Goal: Transaction & Acquisition: Purchase product/service

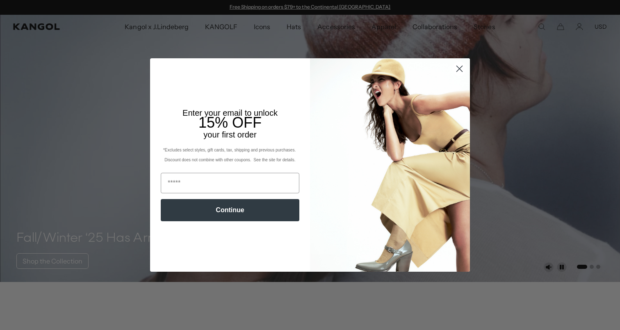
click at [458, 66] on circle "Close dialog" at bounding box center [460, 69] width 14 height 14
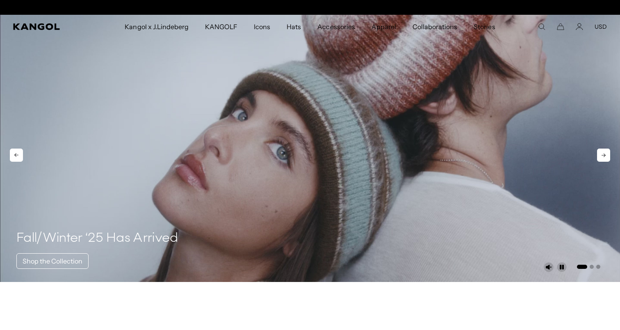
scroll to position [0, 169]
click at [601, 24] on button "USD" at bounding box center [601, 26] width 12 height 7
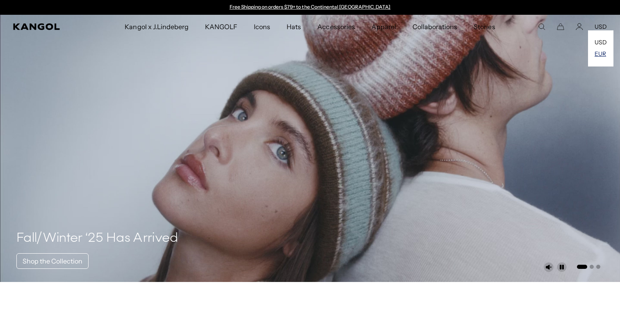
click at [597, 52] on link "EUR" at bounding box center [600, 53] width 11 height 7
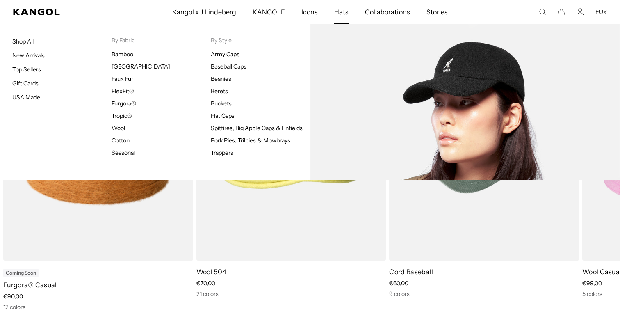
click at [222, 66] on link "Baseball Caps" at bounding box center [229, 66] width 36 height 7
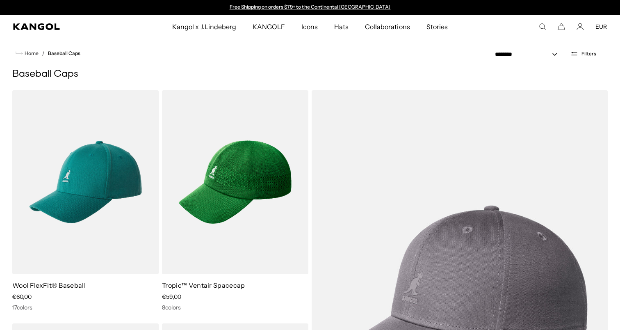
click at [577, 56] on icon "Open filters" at bounding box center [574, 53] width 8 height 7
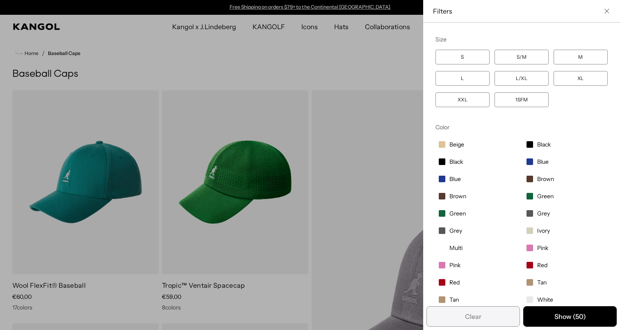
click at [575, 81] on label "XL" at bounding box center [581, 78] width 54 height 15
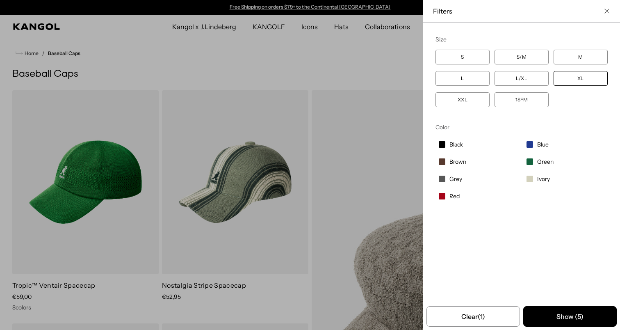
click at [330, 196] on div "Close filters list" at bounding box center [310, 165] width 620 height 330
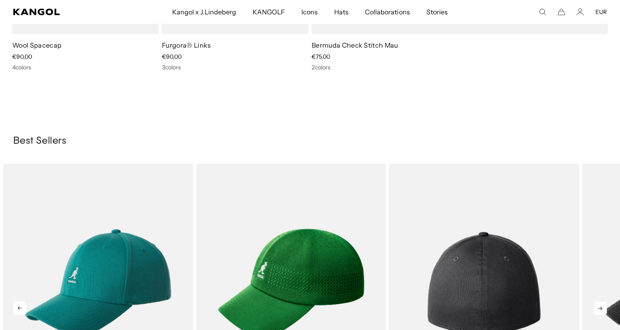
scroll to position [505, 0]
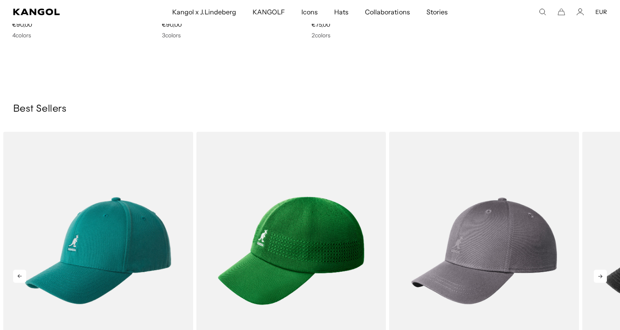
click at [603, 280] on icon at bounding box center [600, 275] width 13 height 13
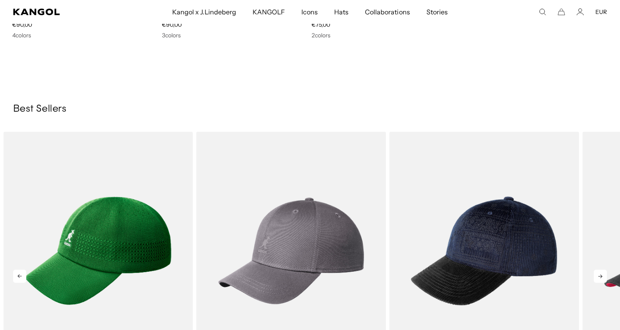
click at [603, 280] on icon at bounding box center [600, 275] width 13 height 13
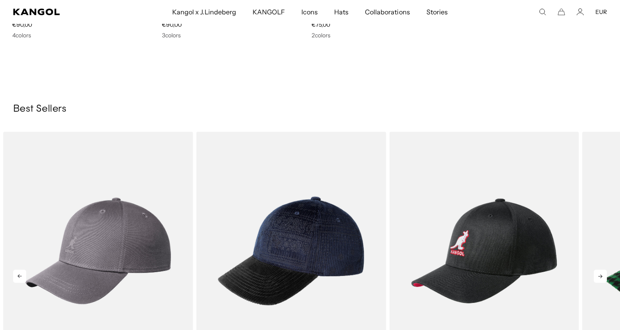
scroll to position [0, 169]
click at [603, 280] on icon at bounding box center [600, 275] width 13 height 13
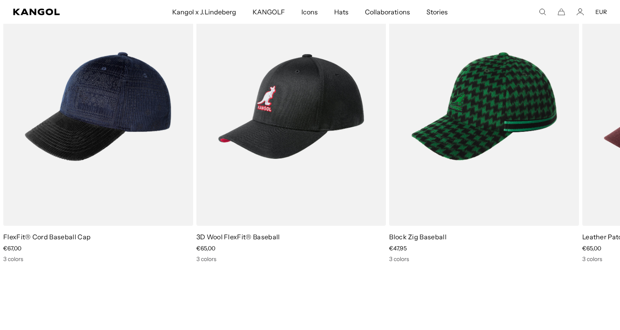
scroll to position [0, 0]
click at [599, 134] on icon at bounding box center [600, 131] width 13 height 13
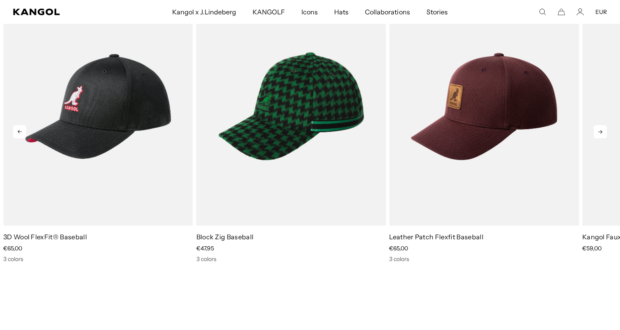
click at [599, 134] on icon at bounding box center [600, 131] width 13 height 13
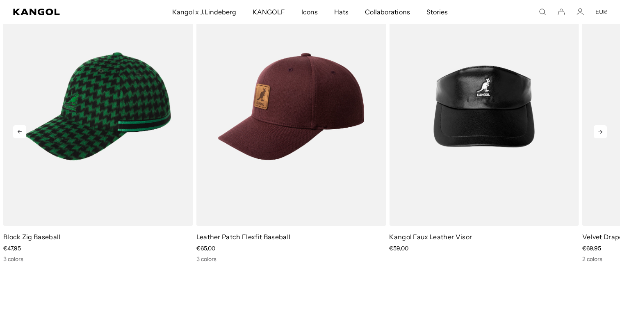
click at [599, 134] on icon at bounding box center [600, 131] width 13 height 13
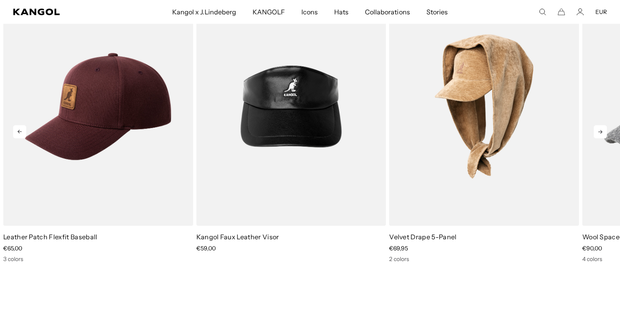
click at [599, 134] on icon at bounding box center [600, 131] width 13 height 13
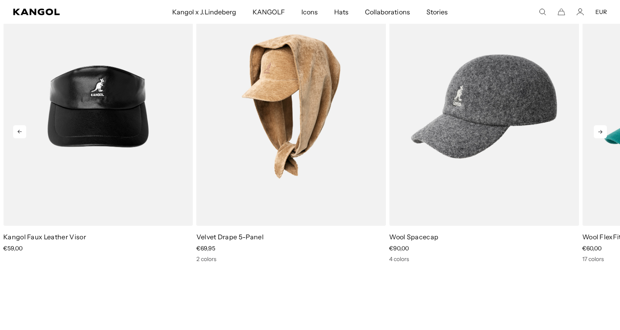
click at [599, 134] on icon at bounding box center [600, 131] width 13 height 13
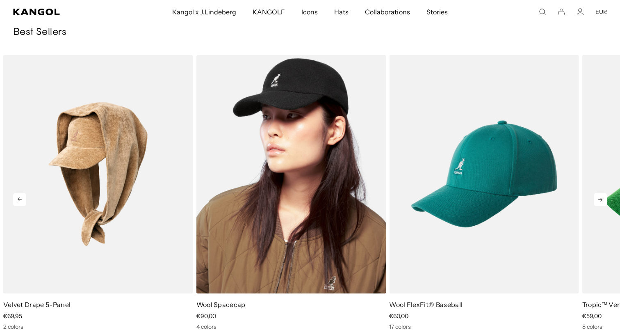
scroll to position [582, 0]
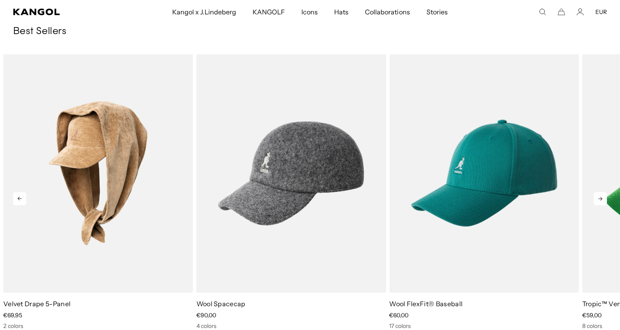
click at [604, 193] on icon at bounding box center [600, 198] width 13 height 13
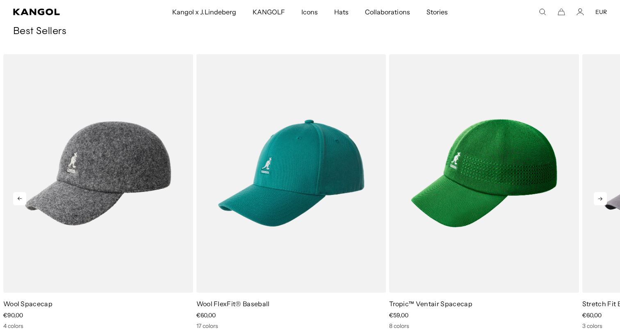
scroll to position [0, 0]
click at [604, 193] on icon at bounding box center [600, 198] width 13 height 13
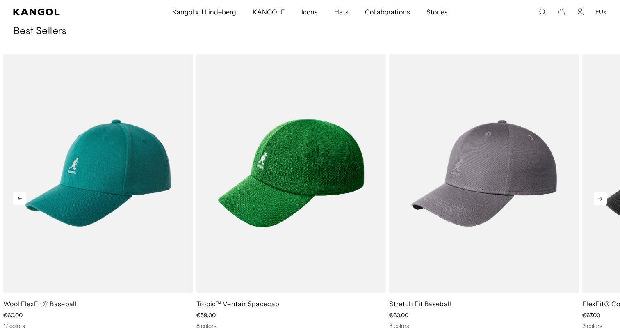
click at [604, 193] on icon at bounding box center [600, 198] width 13 height 13
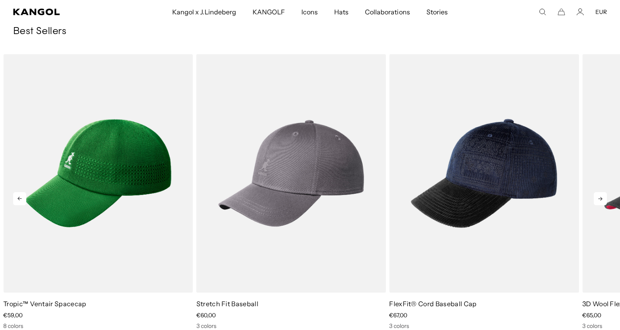
click at [604, 193] on icon at bounding box center [600, 198] width 13 height 13
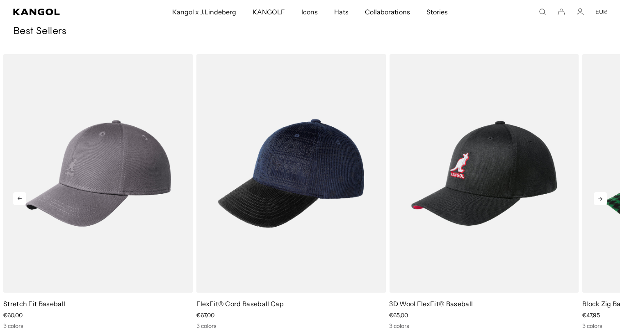
click at [604, 193] on icon at bounding box center [600, 198] width 13 height 13
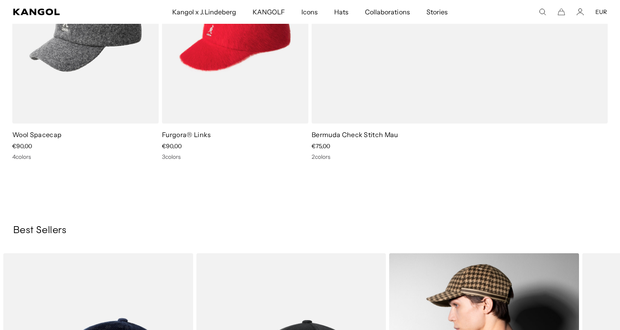
scroll to position [525, 0]
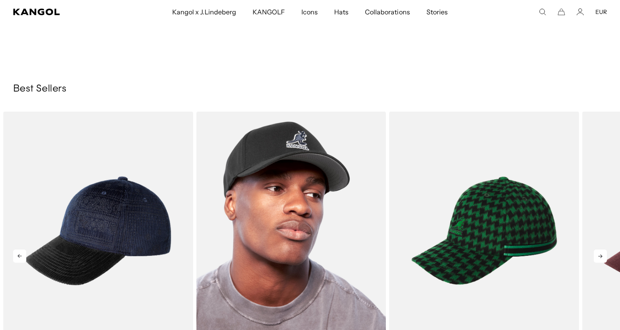
click at [269, 193] on img "5 of 10" at bounding box center [291, 231] width 190 height 238
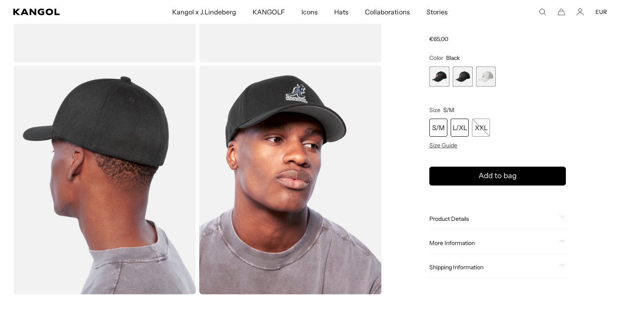
click at [462, 133] on div "L/XL" at bounding box center [460, 127] width 18 height 18
click at [458, 128] on div "L/XL" at bounding box center [460, 127] width 18 height 18
click at [465, 79] on span "2 of 3" at bounding box center [463, 76] width 20 height 20
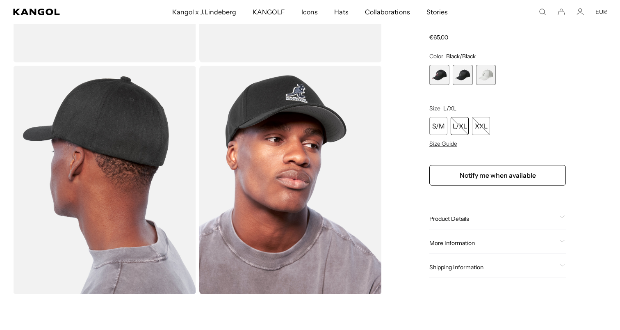
click at [488, 77] on span "3 of 3" at bounding box center [486, 75] width 20 height 20
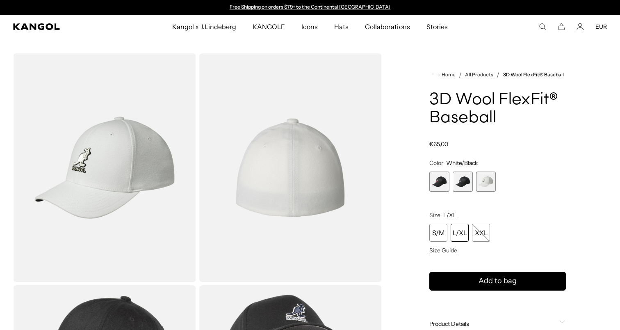
click at [469, 178] on span "2 of 3" at bounding box center [463, 181] width 20 height 20
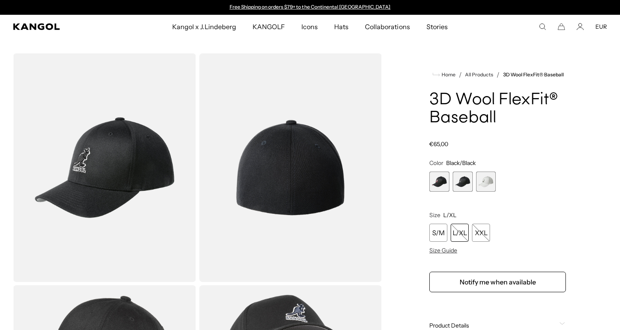
click at [444, 180] on span "1 of 3" at bounding box center [439, 181] width 20 height 20
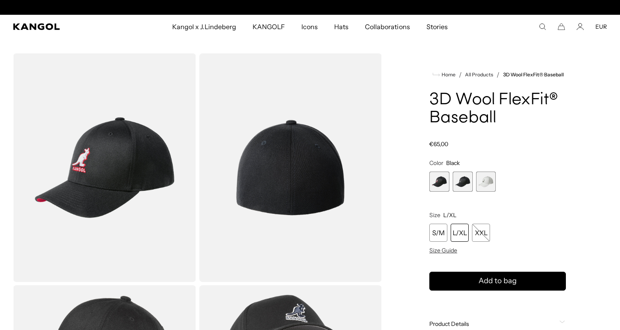
scroll to position [0, 169]
click at [463, 185] on span "2 of 3" at bounding box center [463, 181] width 20 height 20
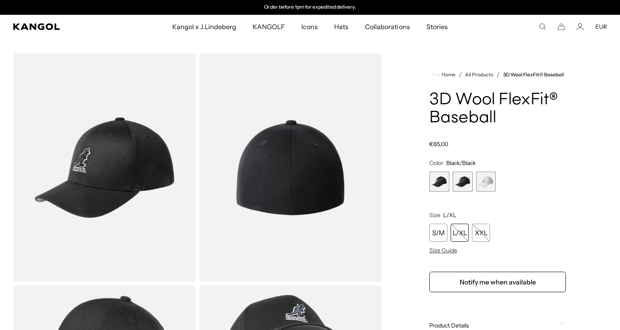
click at [493, 183] on span "3 of 3" at bounding box center [486, 181] width 20 height 20
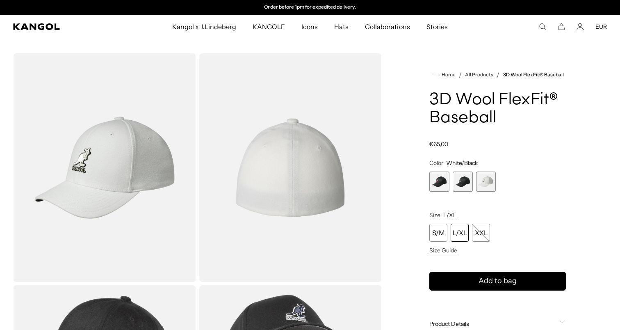
click at [453, 236] on div "L/XL" at bounding box center [460, 232] width 18 height 18
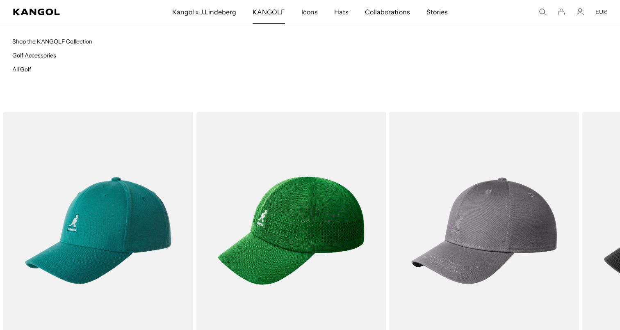
click at [273, 10] on span "KANGOLF" at bounding box center [269, 12] width 32 height 24
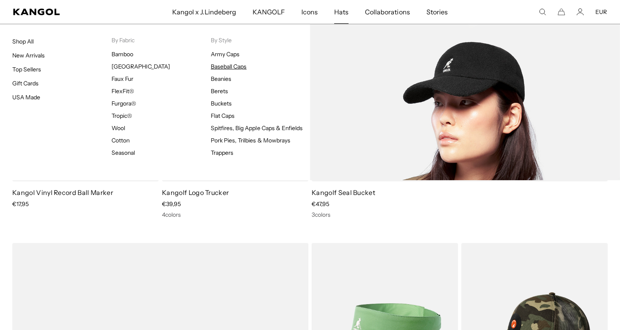
click at [227, 69] on link "Baseball Caps" at bounding box center [229, 66] width 36 height 7
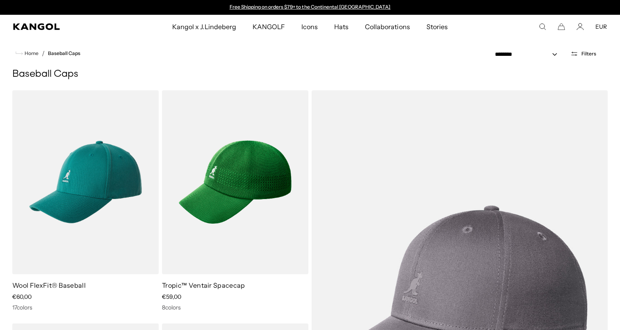
click at [576, 53] on icon "Open filters" at bounding box center [574, 53] width 8 height 7
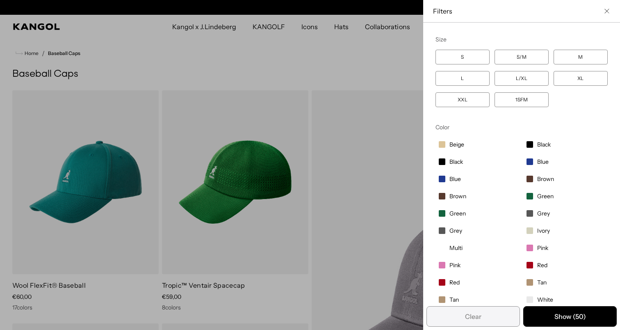
scroll to position [0, 169]
click at [511, 75] on label "L/XL" at bounding box center [521, 78] width 54 height 15
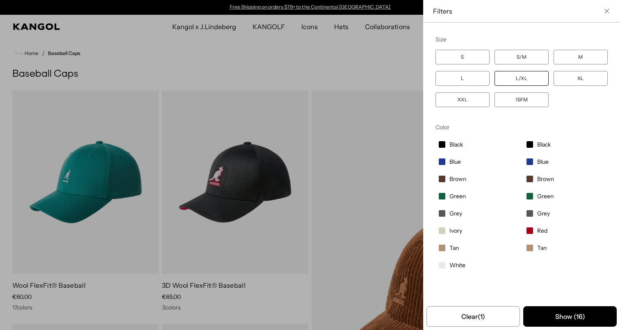
click at [566, 78] on label "XL" at bounding box center [581, 78] width 54 height 15
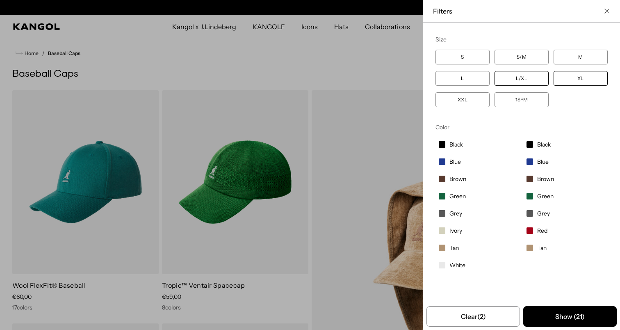
scroll to position [0, 169]
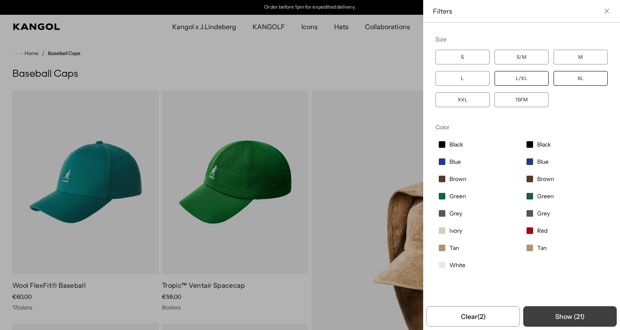
click at [549, 310] on button "Show ( 21 )" at bounding box center [569, 316] width 93 height 21
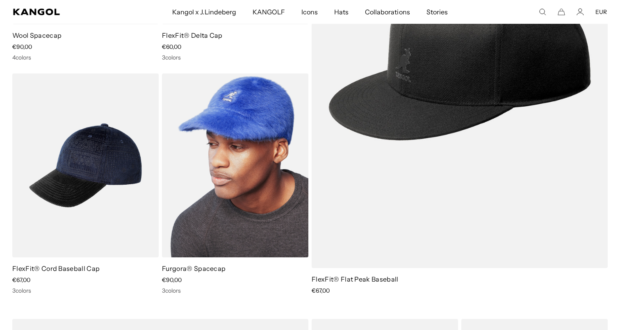
click at [223, 194] on img at bounding box center [235, 165] width 146 height 184
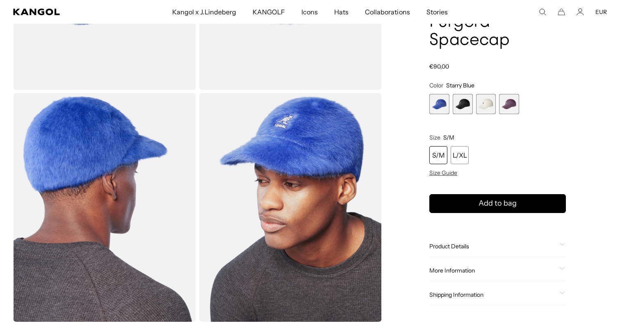
scroll to position [189, 0]
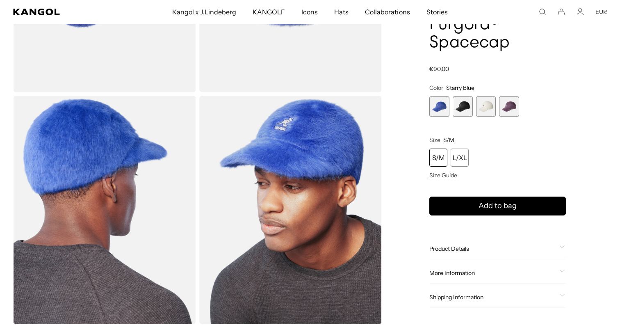
click at [462, 110] on span "2 of 4" at bounding box center [463, 106] width 20 height 20
click at [485, 114] on span "3 of 4" at bounding box center [486, 106] width 20 height 20
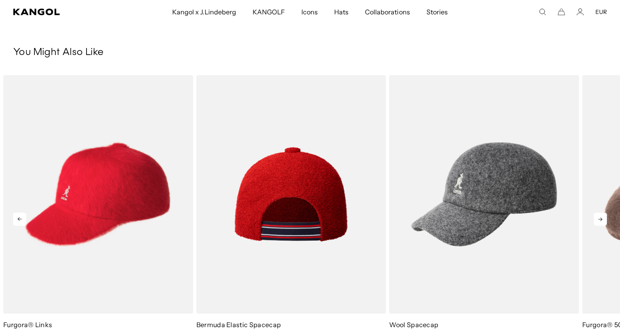
scroll to position [575, 0]
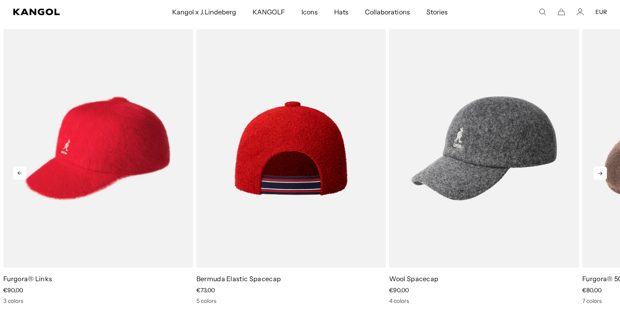
click at [264, 139] on img "2 of 5" at bounding box center [291, 148] width 190 height 238
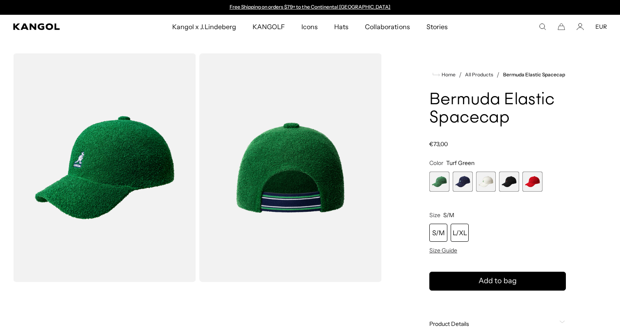
click at [454, 231] on div "L/XL" at bounding box center [460, 232] width 18 height 18
click at [537, 180] on span "5 of 5" at bounding box center [532, 181] width 20 height 20
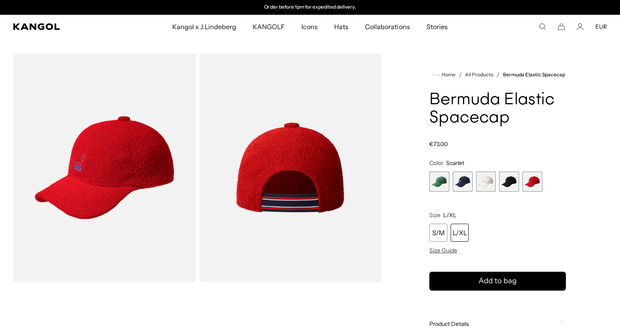
click at [491, 178] on span "3 of 5" at bounding box center [486, 181] width 20 height 20
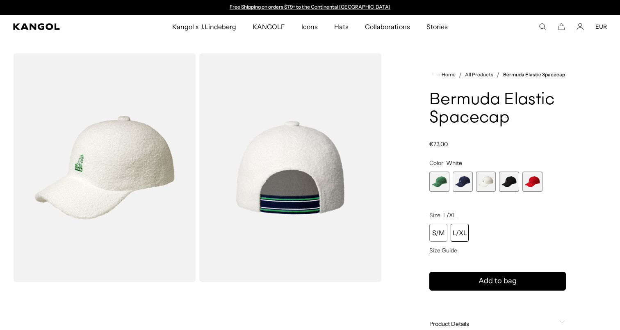
click at [510, 180] on span "4 of 5" at bounding box center [509, 181] width 20 height 20
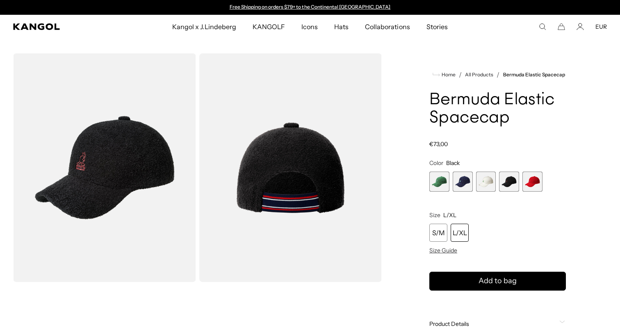
click at [472, 182] on div "Turf Green Variant sold out or unavailable Navy Variant sold out or unavailable…" at bounding box center [497, 181] width 137 height 20
click at [467, 181] on span "2 of 5" at bounding box center [463, 181] width 20 height 20
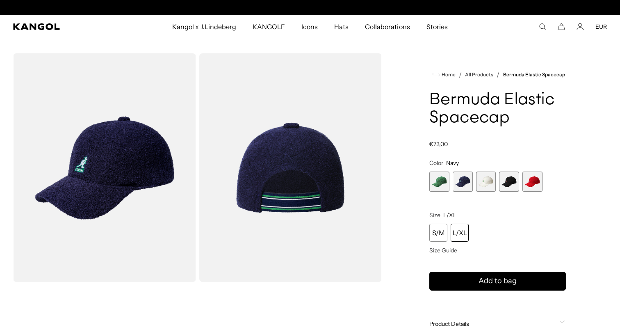
scroll to position [0, 169]
click at [440, 179] on span "1 of 5" at bounding box center [439, 181] width 20 height 20
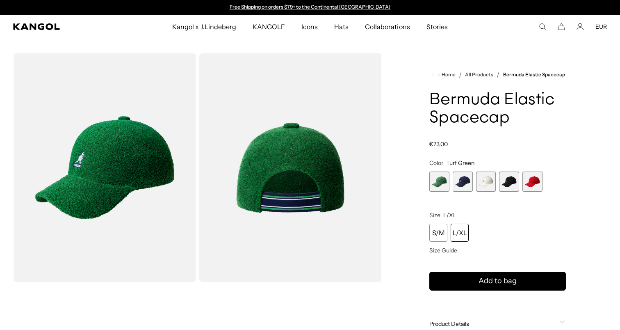
click at [457, 164] on span "Turf Green" at bounding box center [460, 162] width 28 height 7
click at [468, 162] on span "Turf Green" at bounding box center [460, 162] width 28 height 7
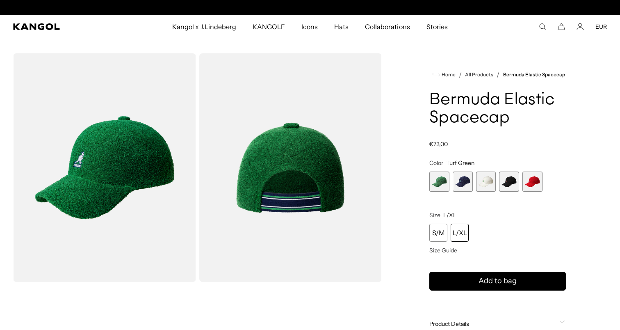
scroll to position [0, 0]
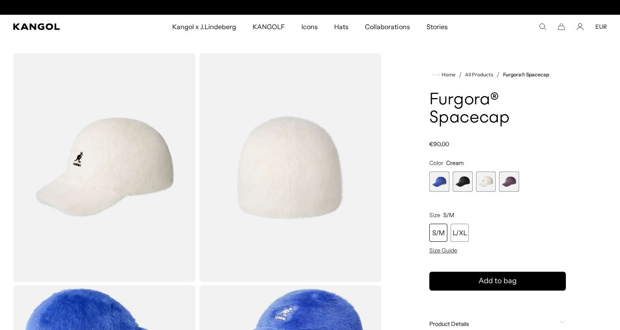
scroll to position [0, 169]
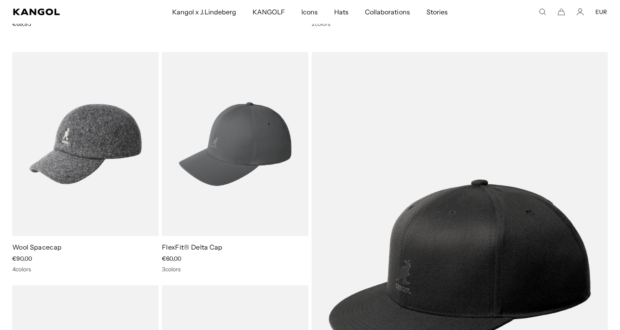
scroll to position [0, 169]
